Goal: Task Accomplishment & Management: Manage account settings

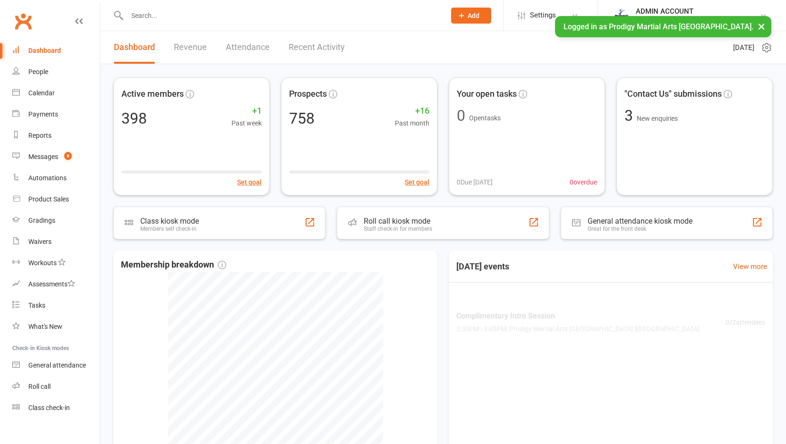
click at [162, 21] on input "text" at bounding box center [281, 15] width 314 height 13
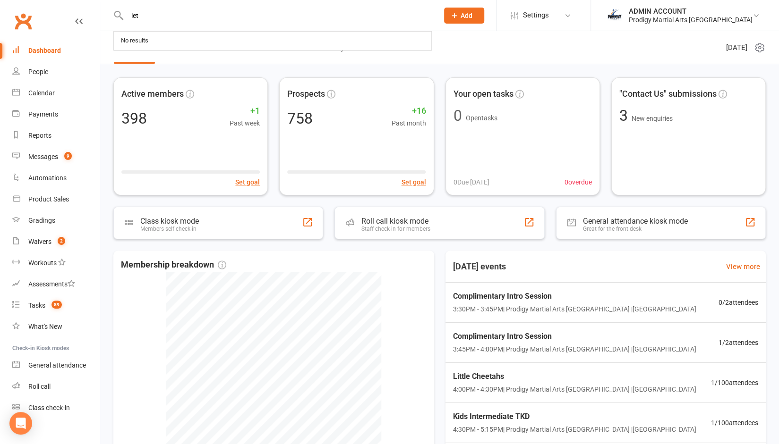
drag, startPoint x: 0, startPoint y: 0, endPoint x: 162, endPoint y: 21, distance: 163.7
click at [162, 21] on input "let" at bounding box center [277, 15] width 307 height 13
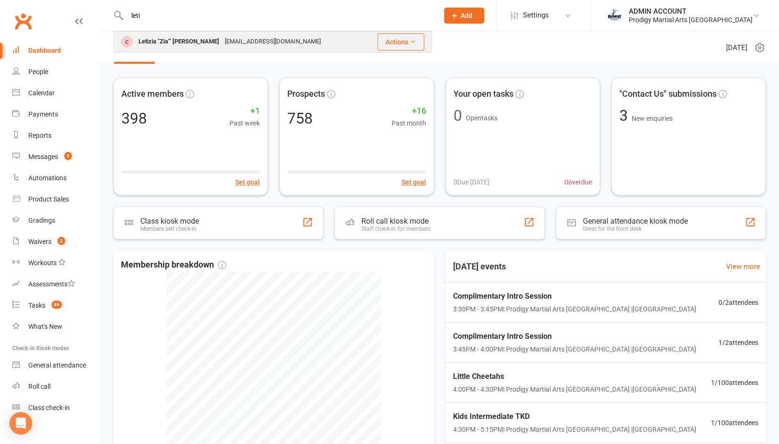
type input "leti"
click at [163, 40] on div "Letizia "Zia"' [PERSON_NAME]" at bounding box center [179, 42] width 86 height 14
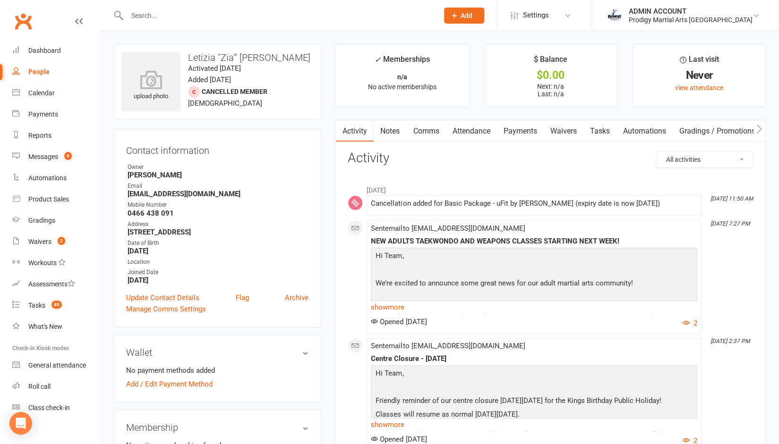
click at [461, 125] on link "Attendance" at bounding box center [470, 131] width 51 height 22
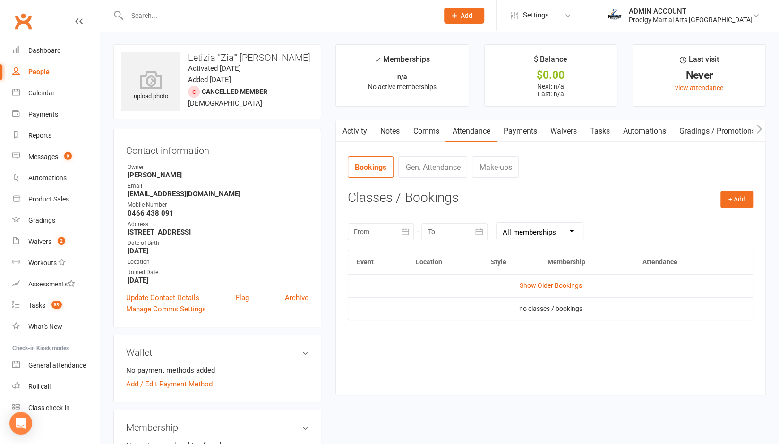
click at [350, 134] on link "Activity" at bounding box center [355, 131] width 38 height 22
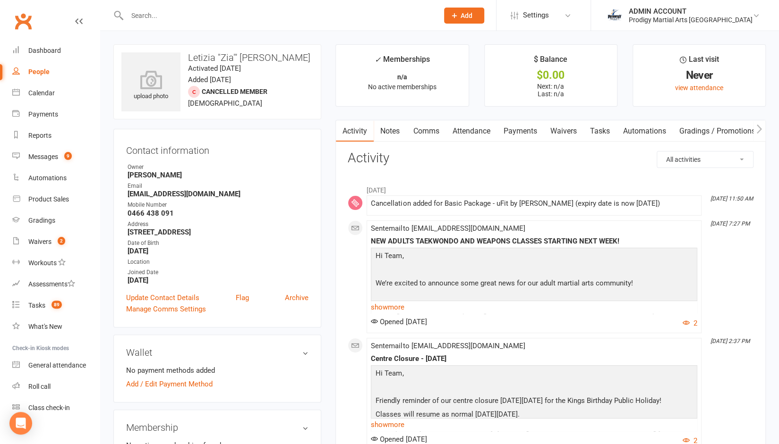
click at [465, 132] on link "Attendance" at bounding box center [470, 131] width 51 height 22
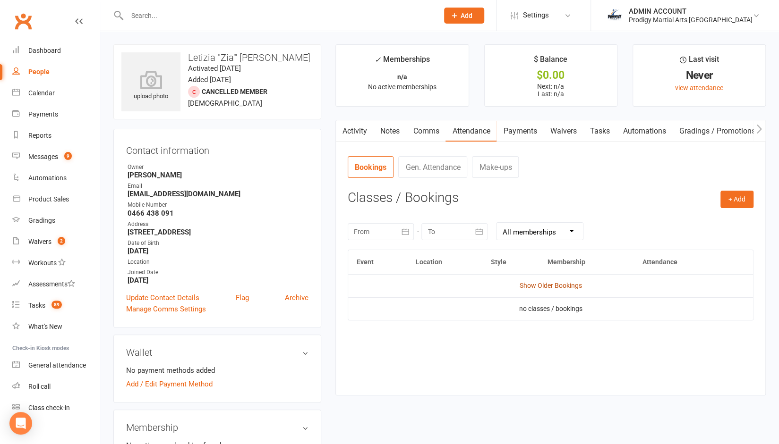
click at [538, 284] on link "Show Older Bookings" at bounding box center [550, 286] width 62 height 8
click at [407, 230] on icon "button" at bounding box center [404, 231] width 9 height 9
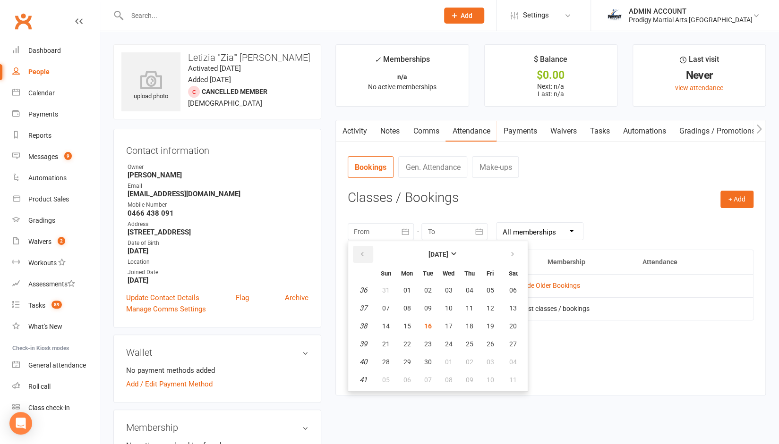
click at [357, 249] on button "button" at bounding box center [363, 254] width 20 height 17
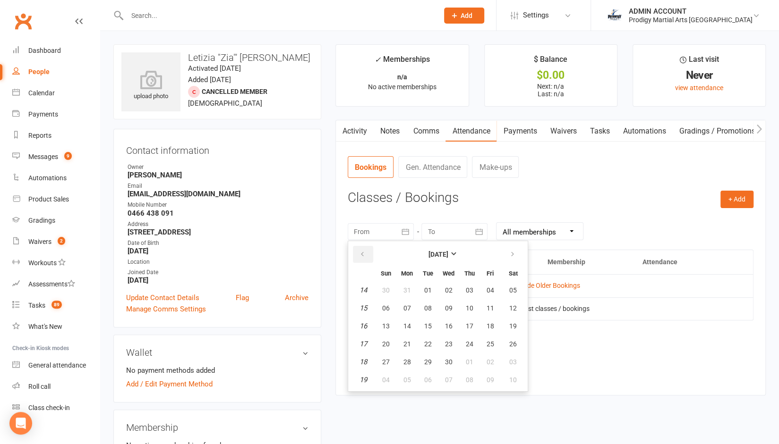
click at [357, 249] on button "button" at bounding box center [363, 254] width 20 height 17
click at [385, 302] on button "02" at bounding box center [386, 308] width 20 height 17
type input "[DATE]"
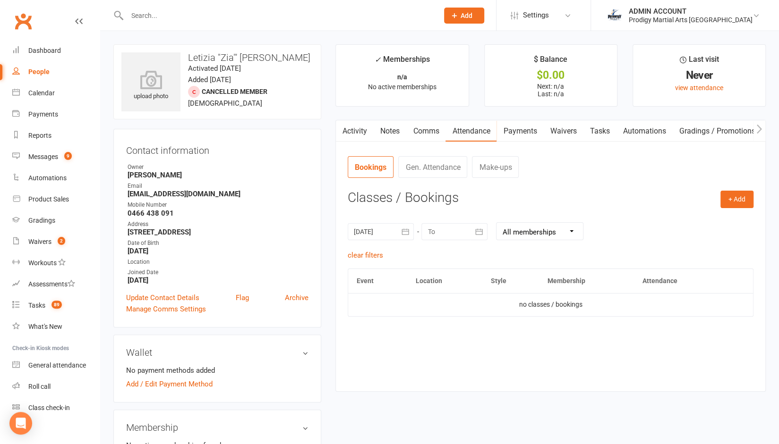
click at [483, 228] on icon "button" at bounding box center [478, 231] width 9 height 9
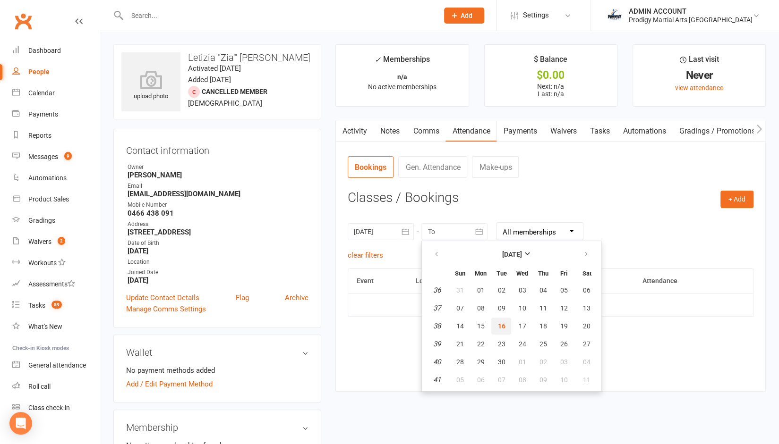
click at [510, 328] on button "16" at bounding box center [501, 326] width 20 height 17
type input "[DATE]"
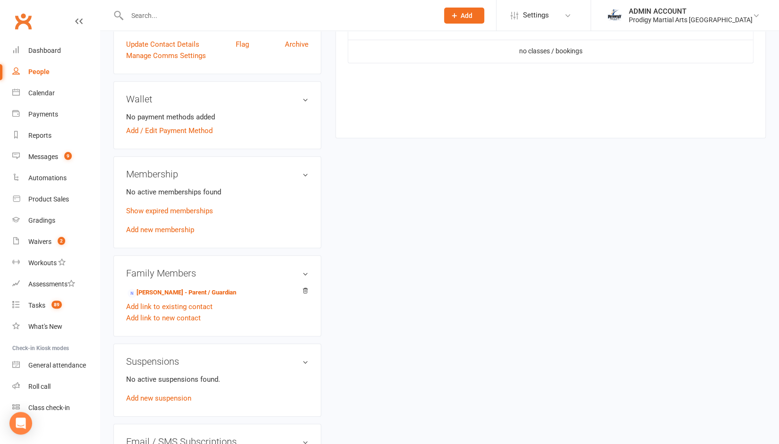
scroll to position [256, 0]
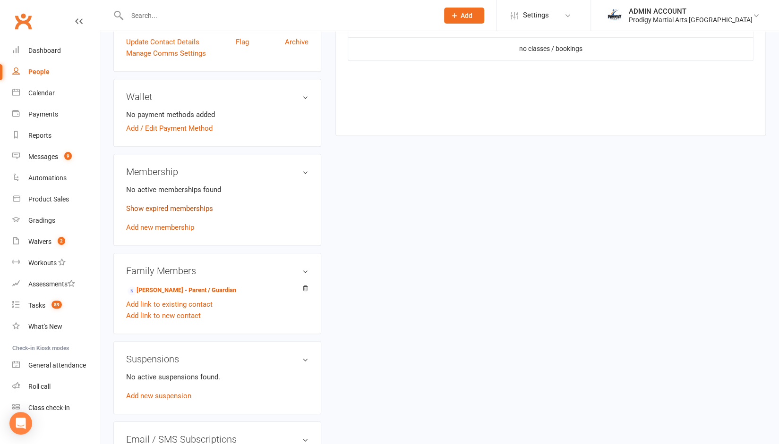
click at [198, 206] on link "Show expired memberships" at bounding box center [169, 208] width 87 height 8
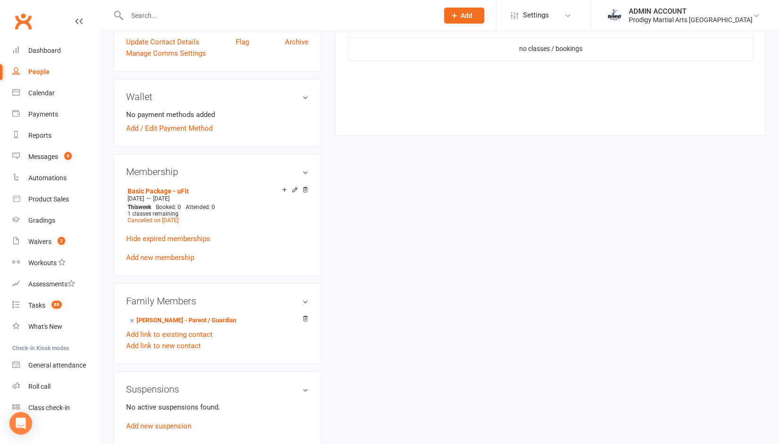
click at [360, 240] on div "upload photo Letizia "Zia"' [PERSON_NAME] Activated [DATE] Added [DATE] Cancell…" at bounding box center [439, 234] width 666 height 893
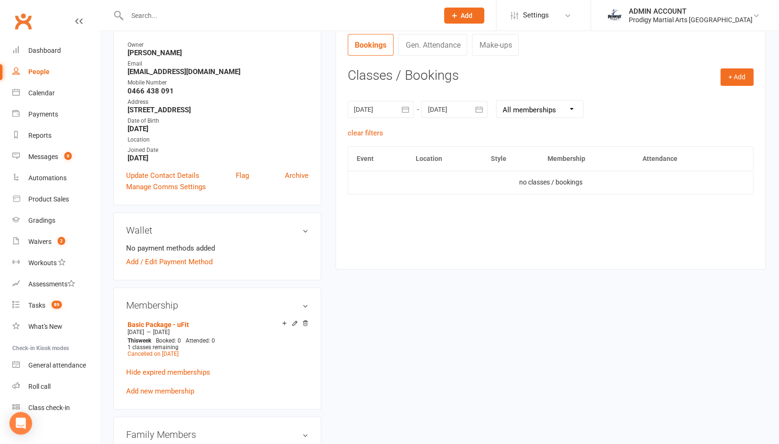
scroll to position [0, 0]
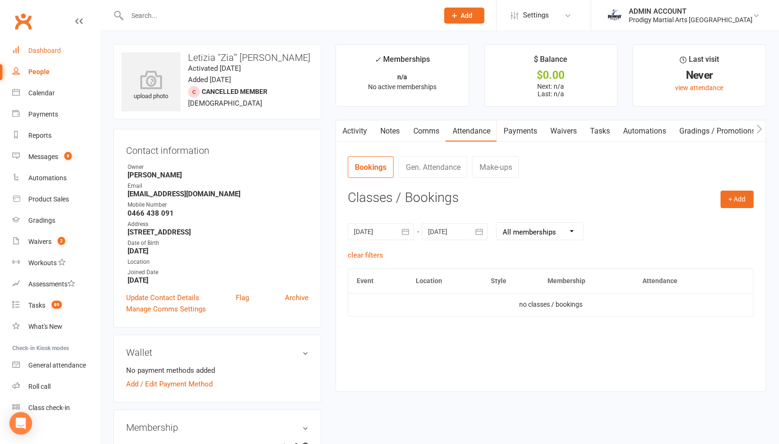
click at [46, 51] on div "Dashboard" at bounding box center [44, 51] width 33 height 8
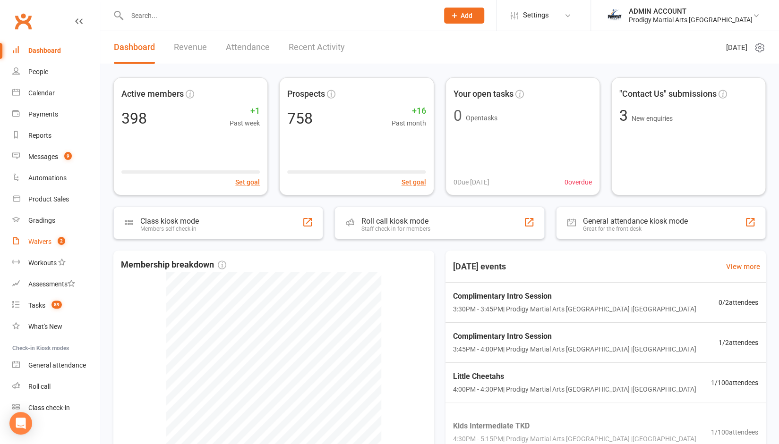
click at [45, 235] on link "Waivers 2" at bounding box center [55, 241] width 87 height 21
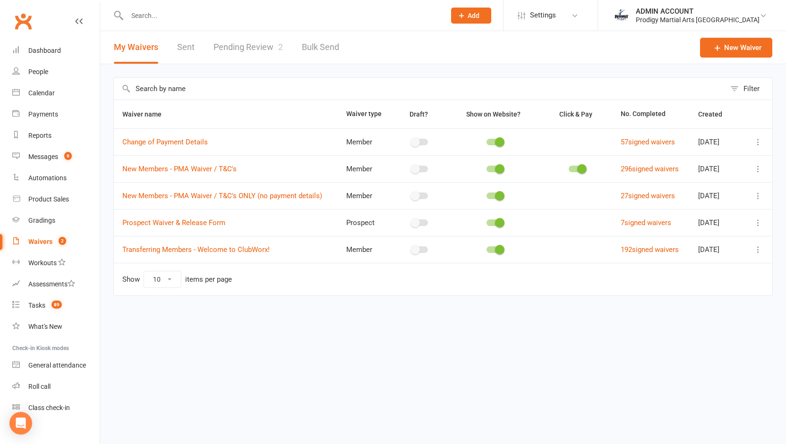
click at [241, 51] on link "Pending Review 2" at bounding box center [247, 47] width 69 height 33
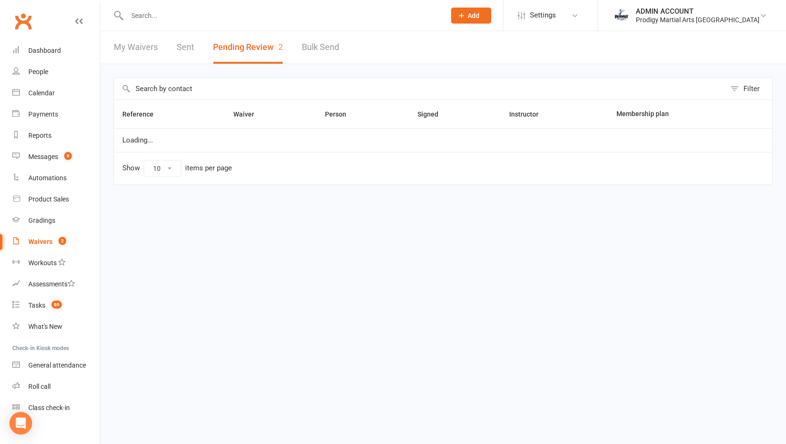
select select "100"
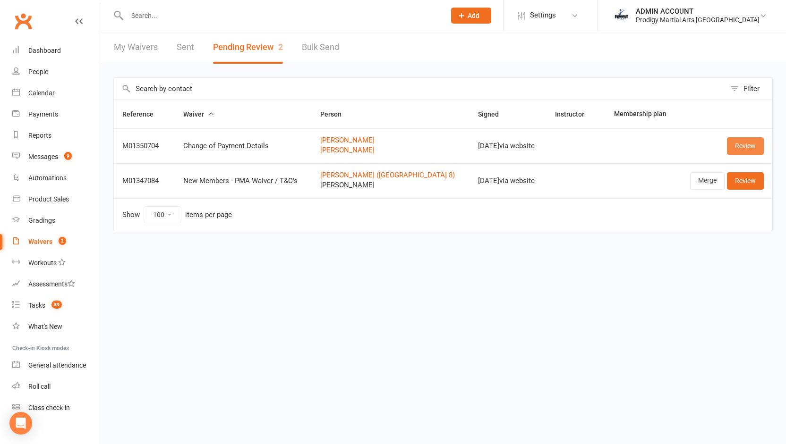
click at [742, 146] on link "Review" at bounding box center [745, 145] width 37 height 17
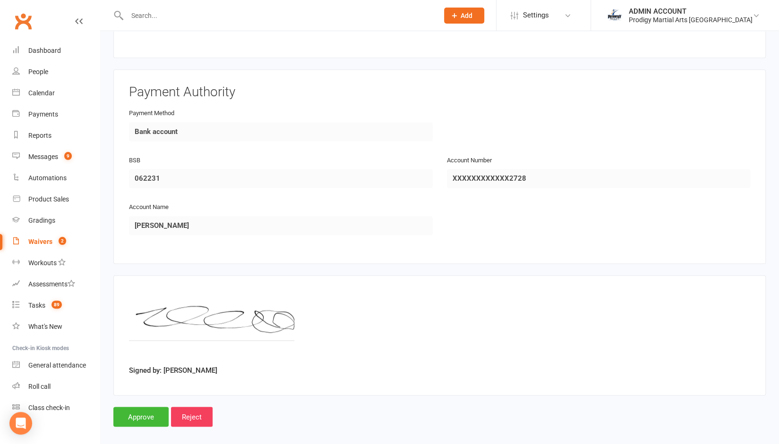
scroll to position [755, 0]
click at [128, 413] on input "Approve" at bounding box center [140, 416] width 55 height 20
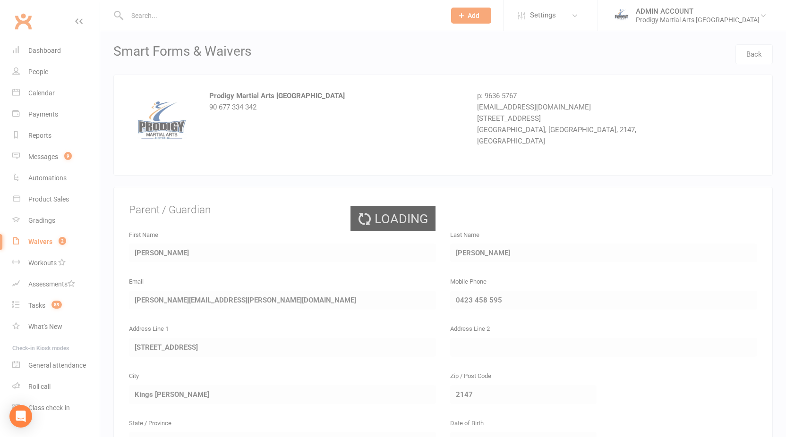
select select "100"
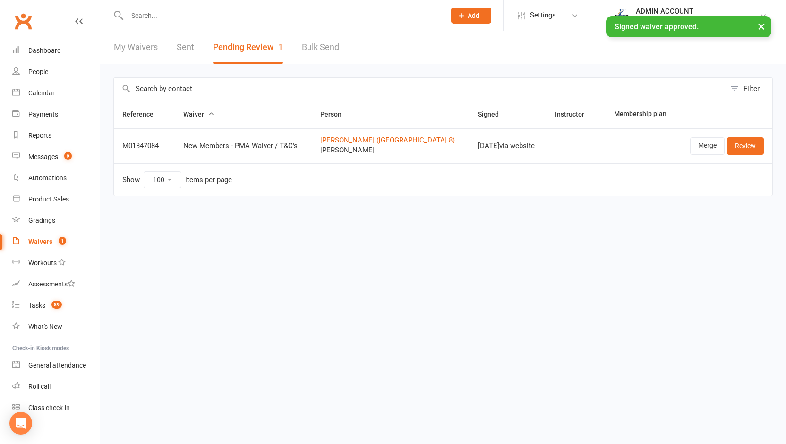
click at [208, 16] on div "× Signed waiver approved." at bounding box center [386, 16] width 773 height 0
click at [148, 16] on div "× Signed waiver approved." at bounding box center [386, 16] width 773 height 0
click at [142, 16] on input "text" at bounding box center [281, 15] width 314 height 13
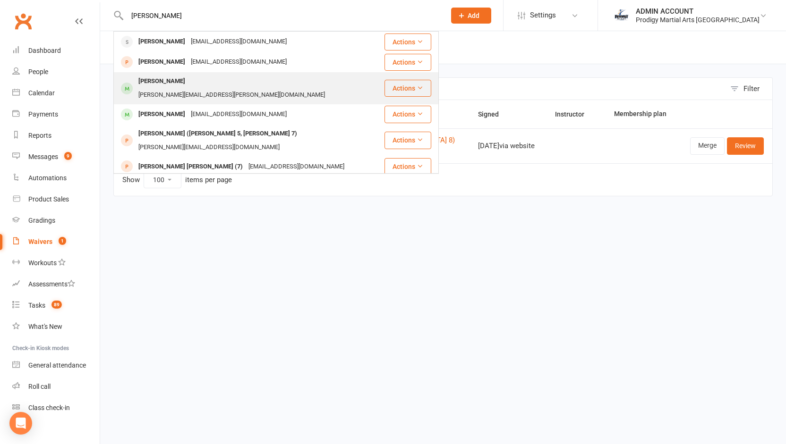
type input "[PERSON_NAME]"
click at [152, 81] on div "[PERSON_NAME]" at bounding box center [162, 82] width 52 height 14
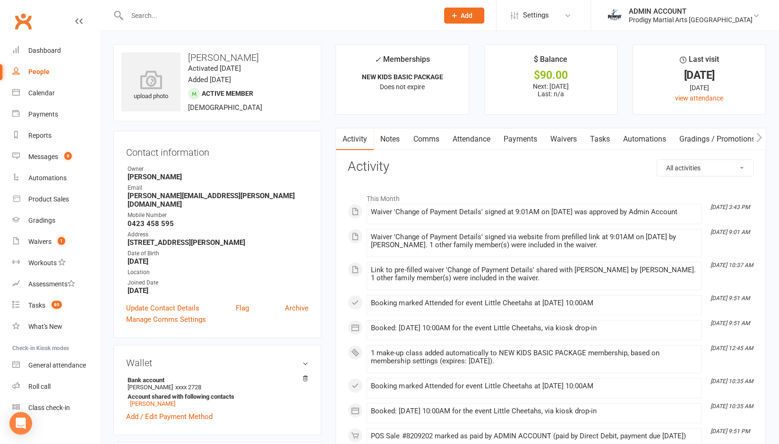
click at [516, 137] on link "Payments" at bounding box center [519, 139] width 47 height 22
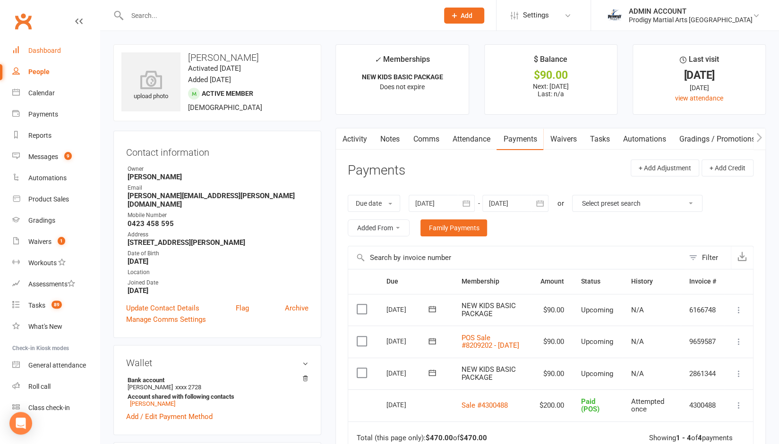
click at [42, 46] on link "Dashboard" at bounding box center [55, 50] width 87 height 21
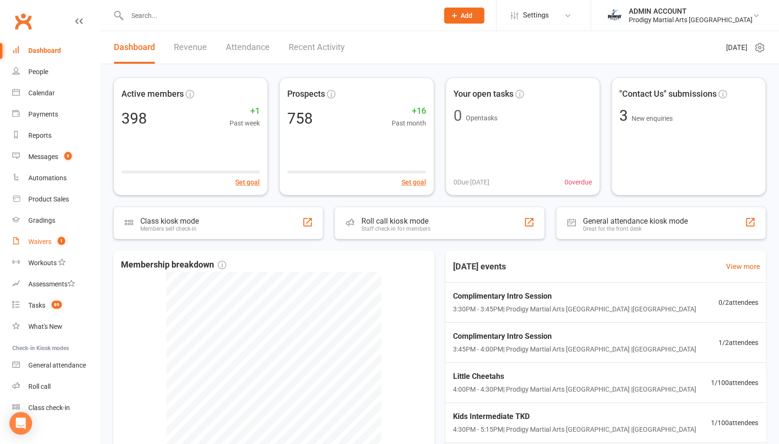
click at [47, 240] on div "Waivers" at bounding box center [39, 242] width 23 height 8
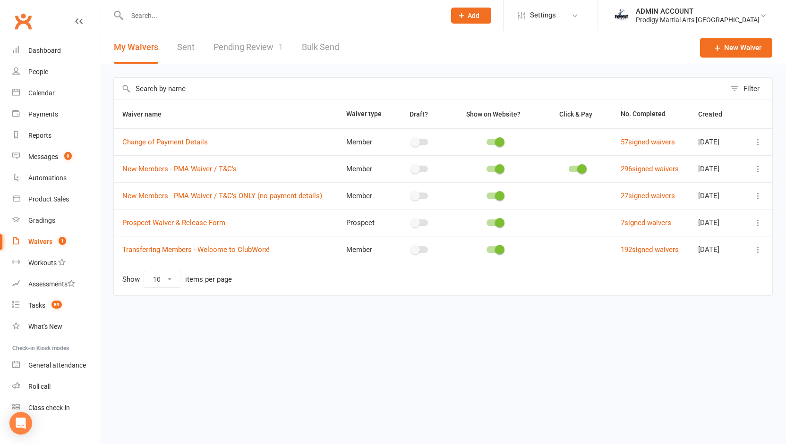
click at [234, 42] on link "Pending Review 1" at bounding box center [247, 47] width 69 height 33
select select "100"
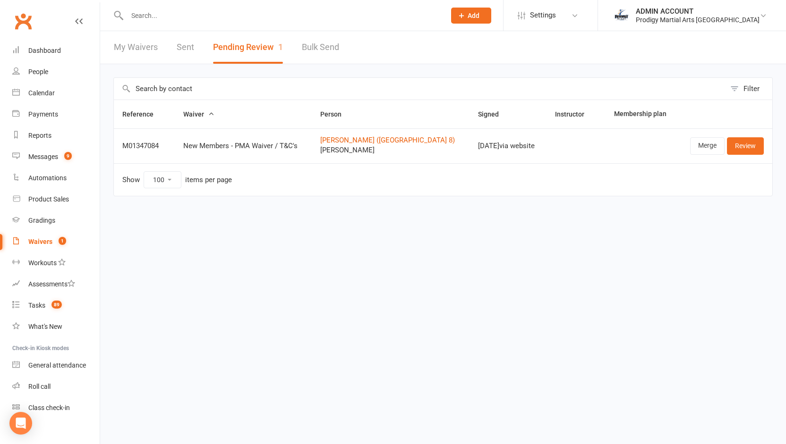
click at [364, 236] on html "Prospect Member Non-attending contact Class / event Appointment Grading event T…" at bounding box center [393, 118] width 786 height 236
click at [386, 138] on link "[PERSON_NAME] ([GEOGRAPHIC_DATA] 8)" at bounding box center [390, 140] width 141 height 8
